Goal: Task Accomplishment & Management: Manage account settings

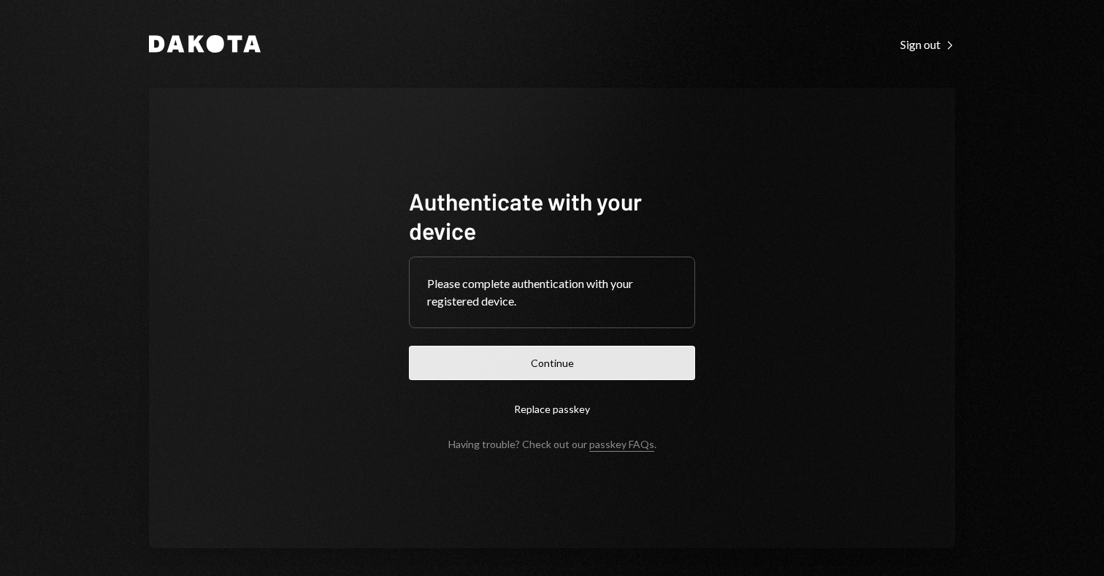
click at [535, 370] on button "Continue" at bounding box center [552, 362] width 286 height 34
